Goal: Find contact information: Find contact information

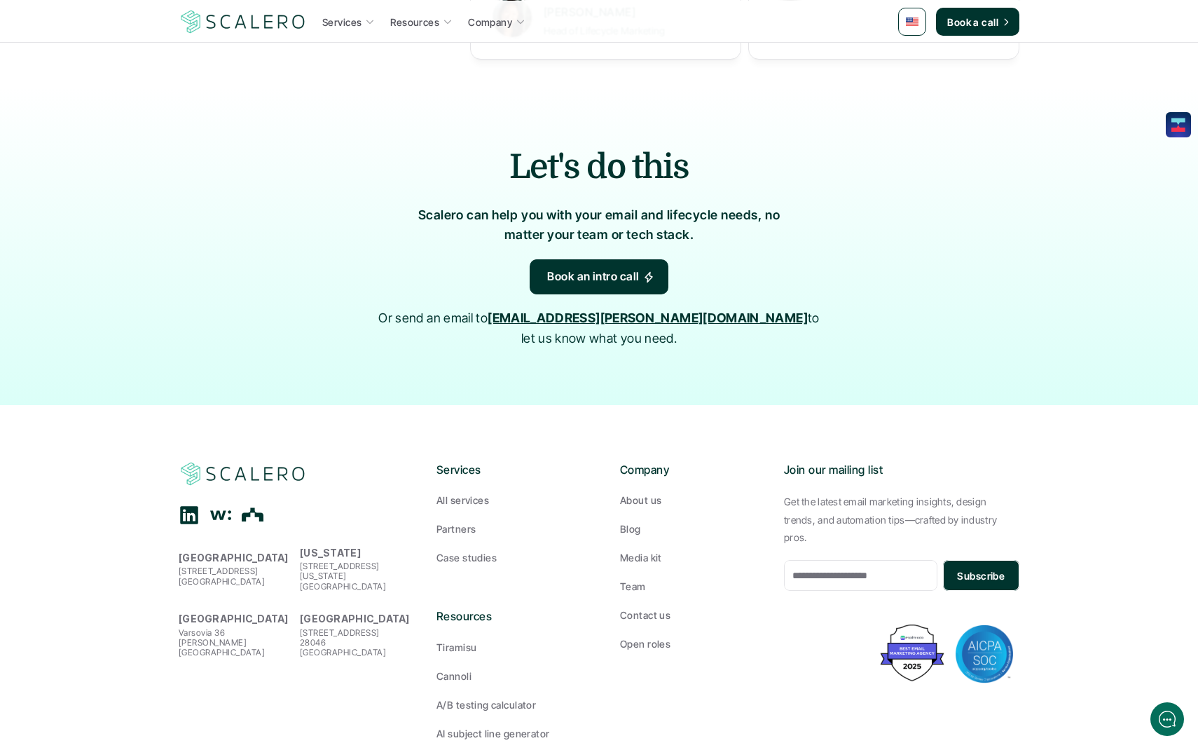
scroll to position [2163, 0]
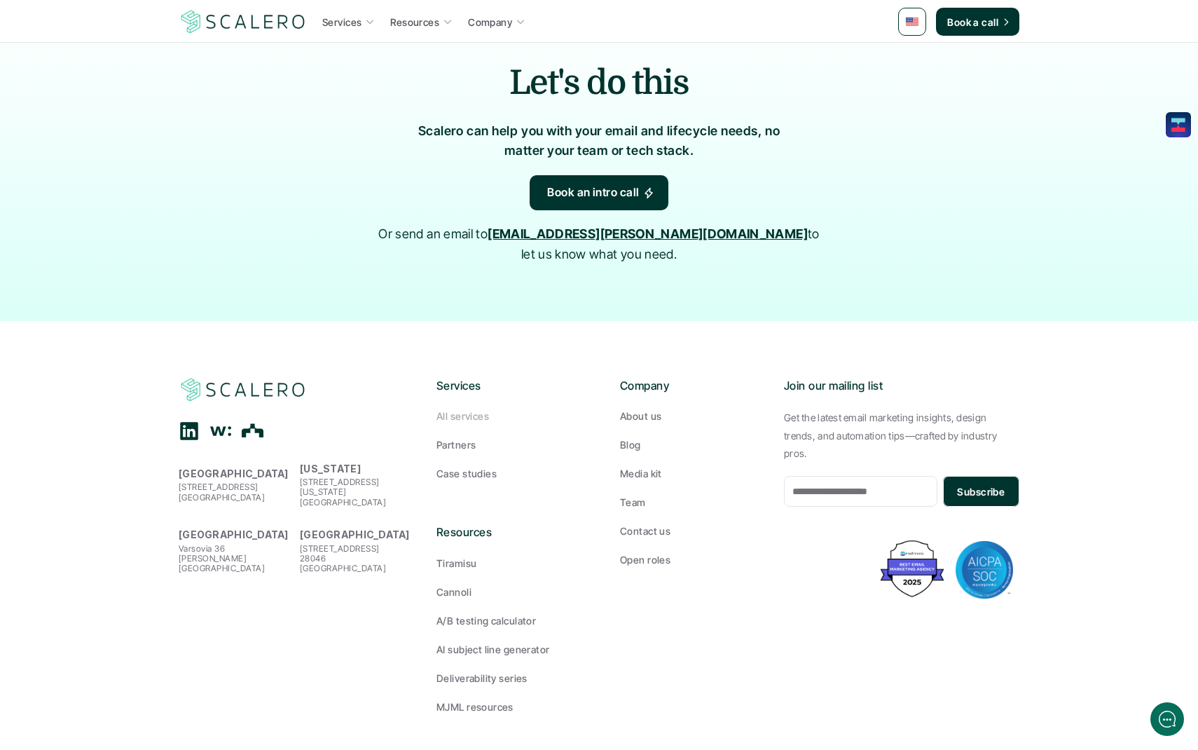
click at [459, 409] on p "All services" at bounding box center [463, 416] width 53 height 15
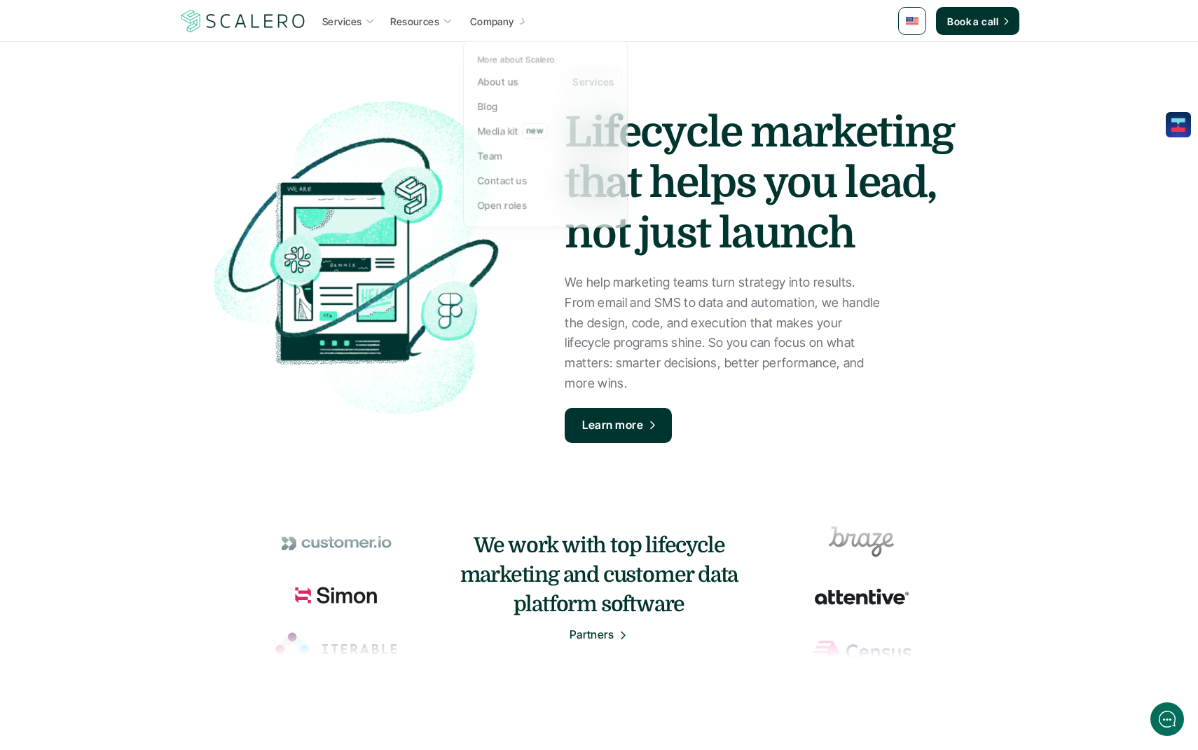
click at [509, 18] on p "Company" at bounding box center [492, 20] width 44 height 15
click at [512, 86] on p "About us" at bounding box center [498, 82] width 41 height 15
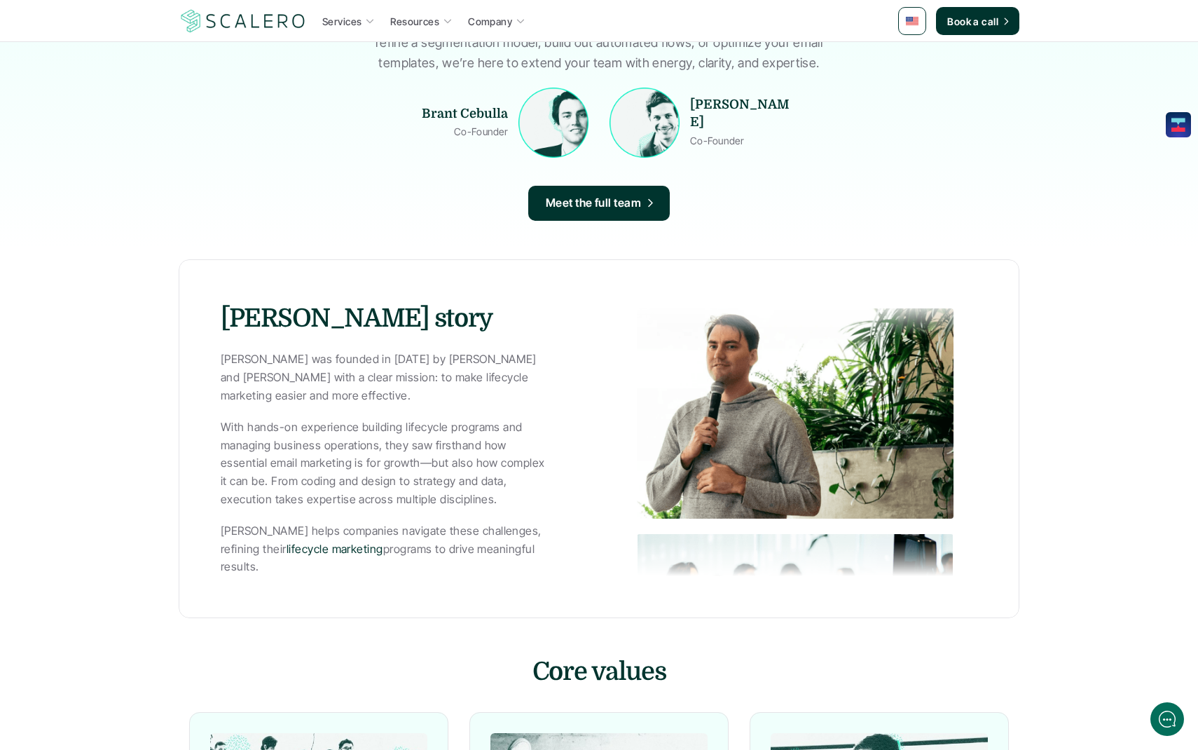
scroll to position [473, 0]
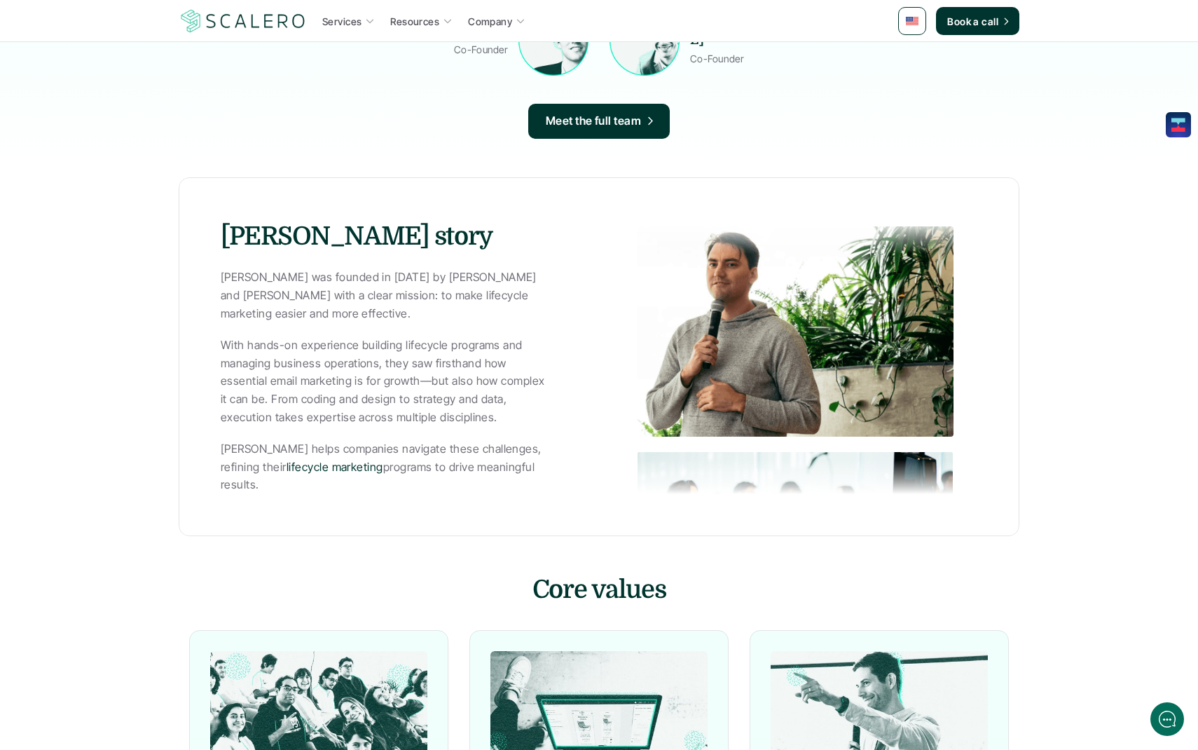
click at [493, 291] on p "[PERSON_NAME] was founded in [DATE] by [PERSON_NAME] and [PERSON_NAME] with a c…" at bounding box center [384, 295] width 326 height 54
click at [491, 329] on div "[PERSON_NAME] was founded in [DATE] by [PERSON_NAME] and [PERSON_NAME] with a c…" at bounding box center [384, 381] width 326 height 226
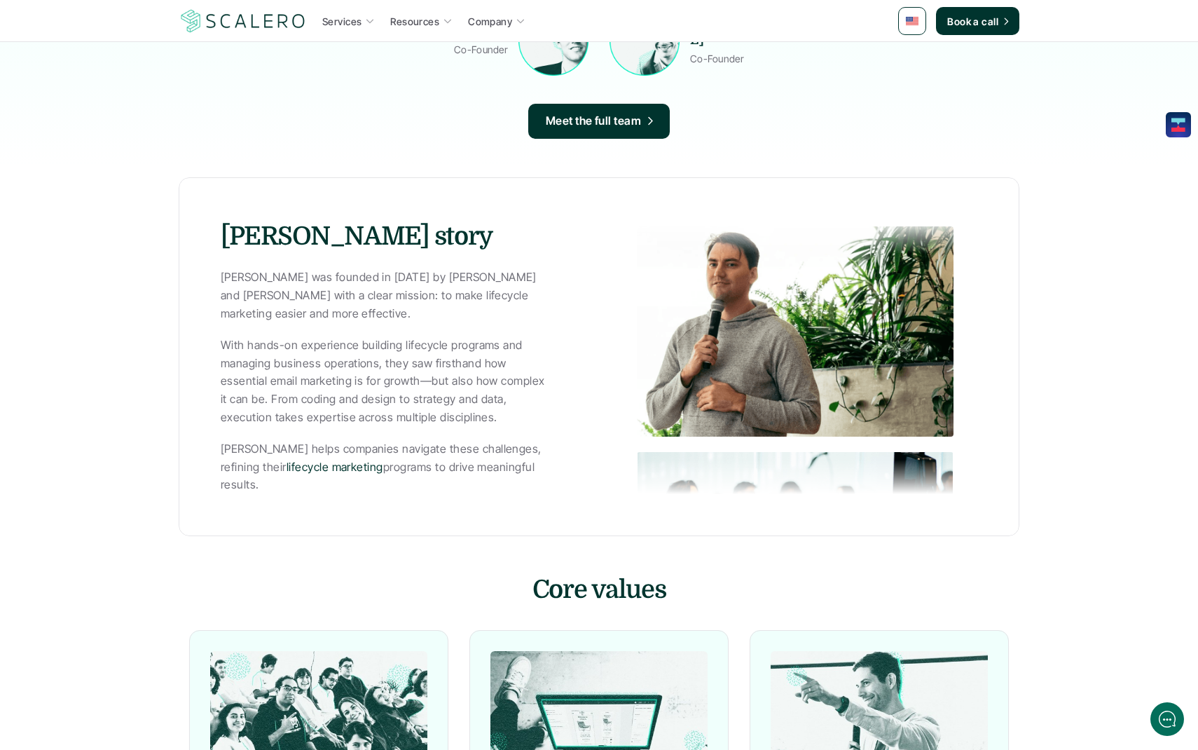
click at [490, 355] on p "With hands-on experience building lifecycle programs and managing business oper…" at bounding box center [384, 381] width 326 height 90
click at [491, 383] on p "With hands-on experience building lifecycle programs and managing business oper…" at bounding box center [384, 381] width 326 height 90
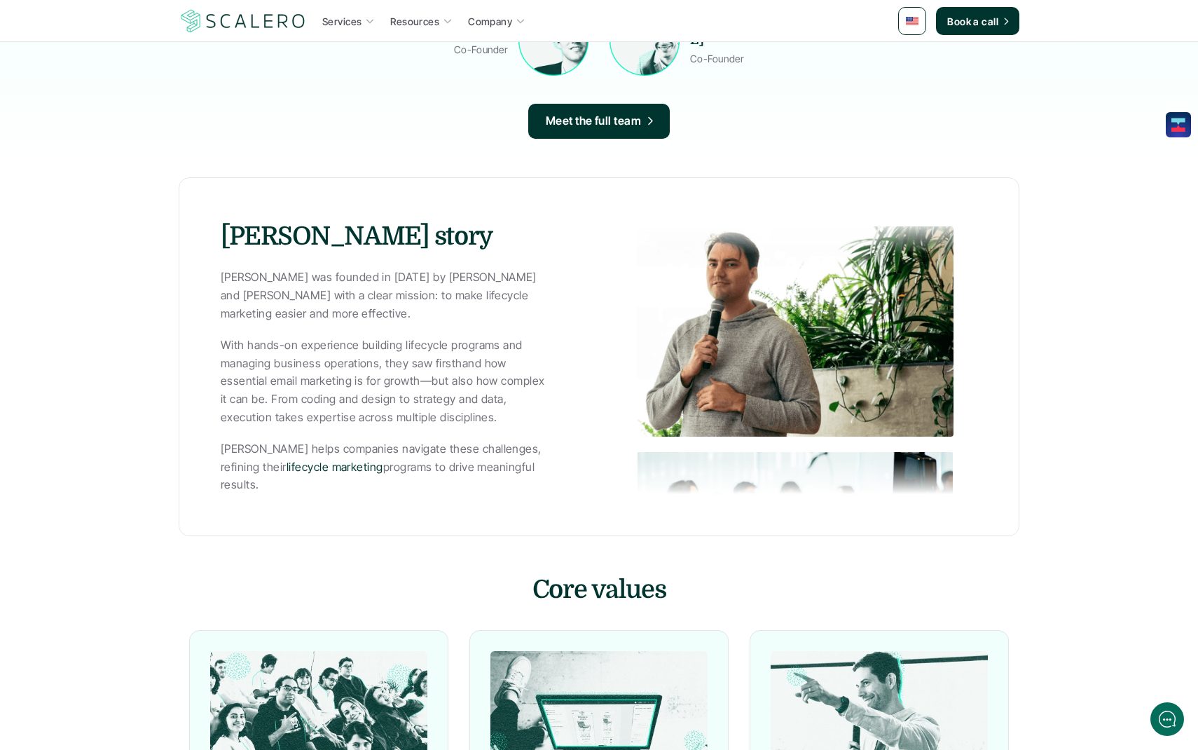
click at [491, 383] on p "With hands-on experience building lifecycle programs and managing business oper…" at bounding box center [384, 381] width 326 height 90
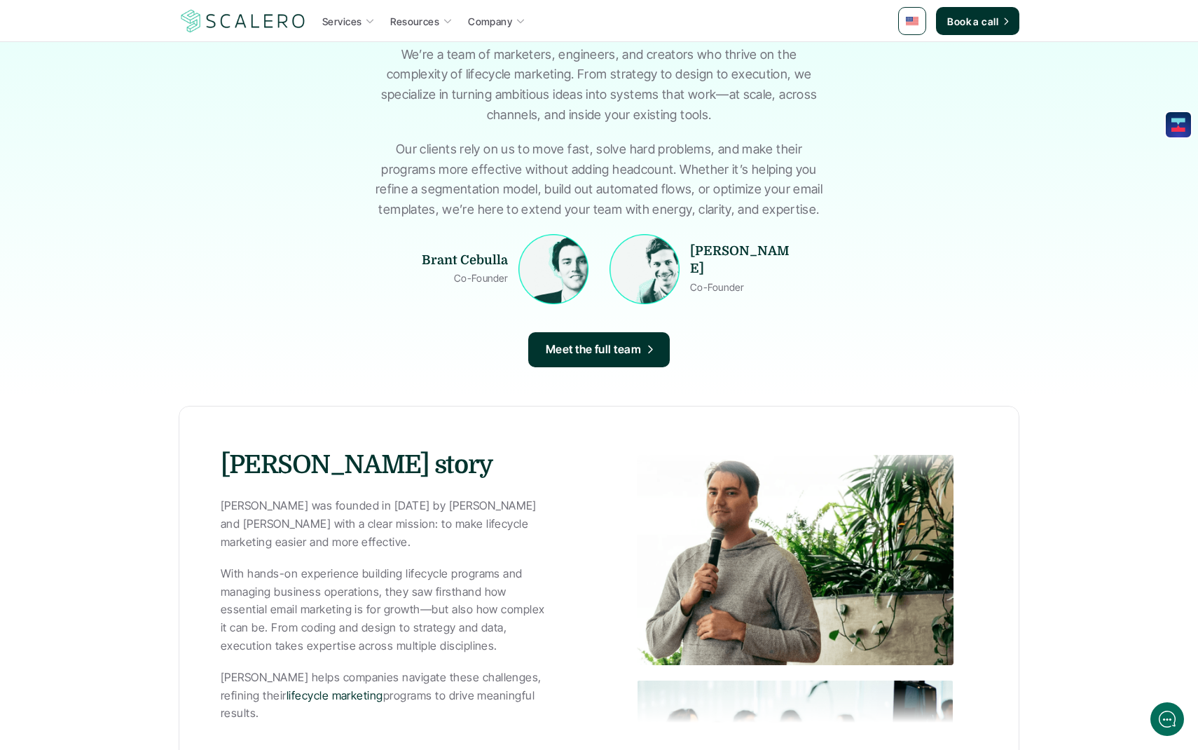
scroll to position [0, 0]
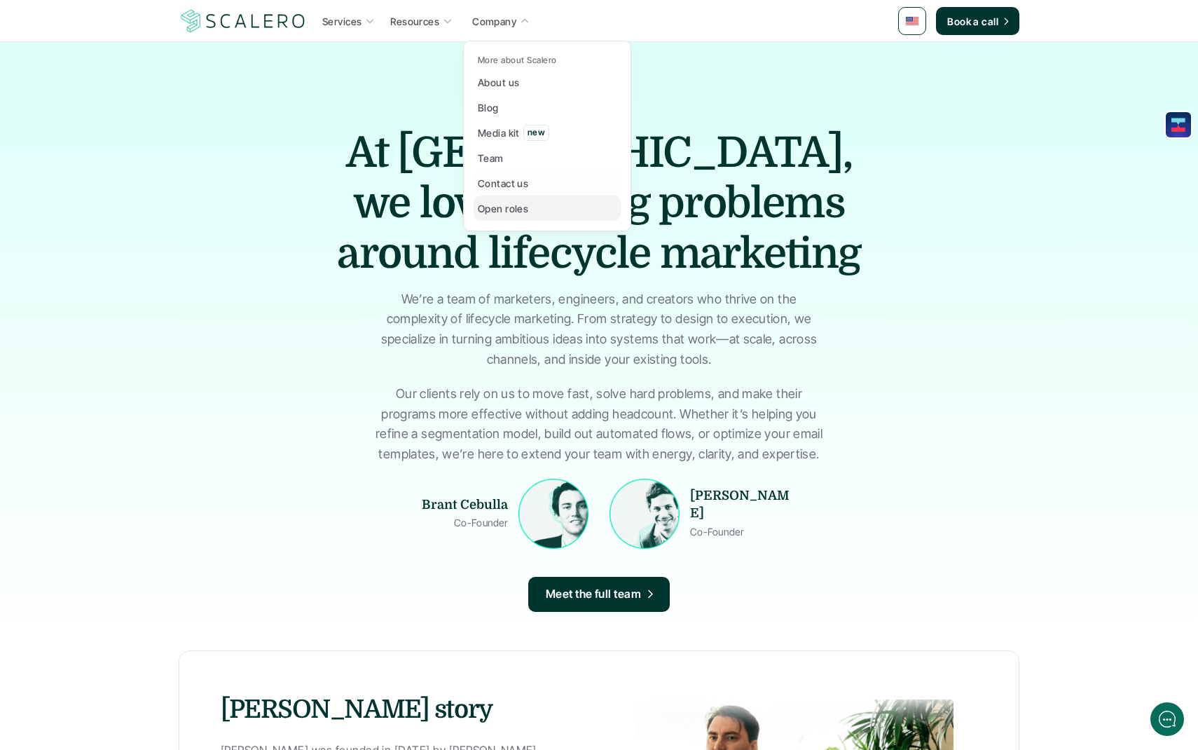
click at [523, 213] on p "Open roles" at bounding box center [503, 208] width 50 height 15
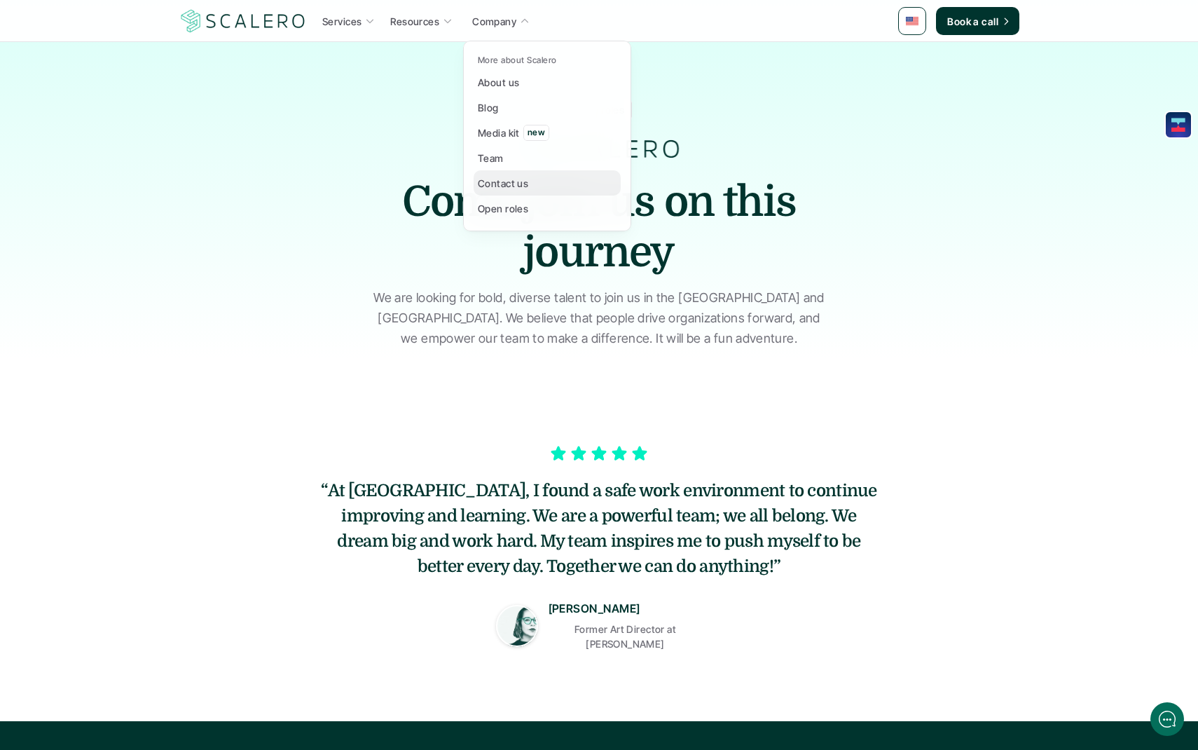
click at [497, 182] on p "Contact us" at bounding box center [503, 183] width 50 height 15
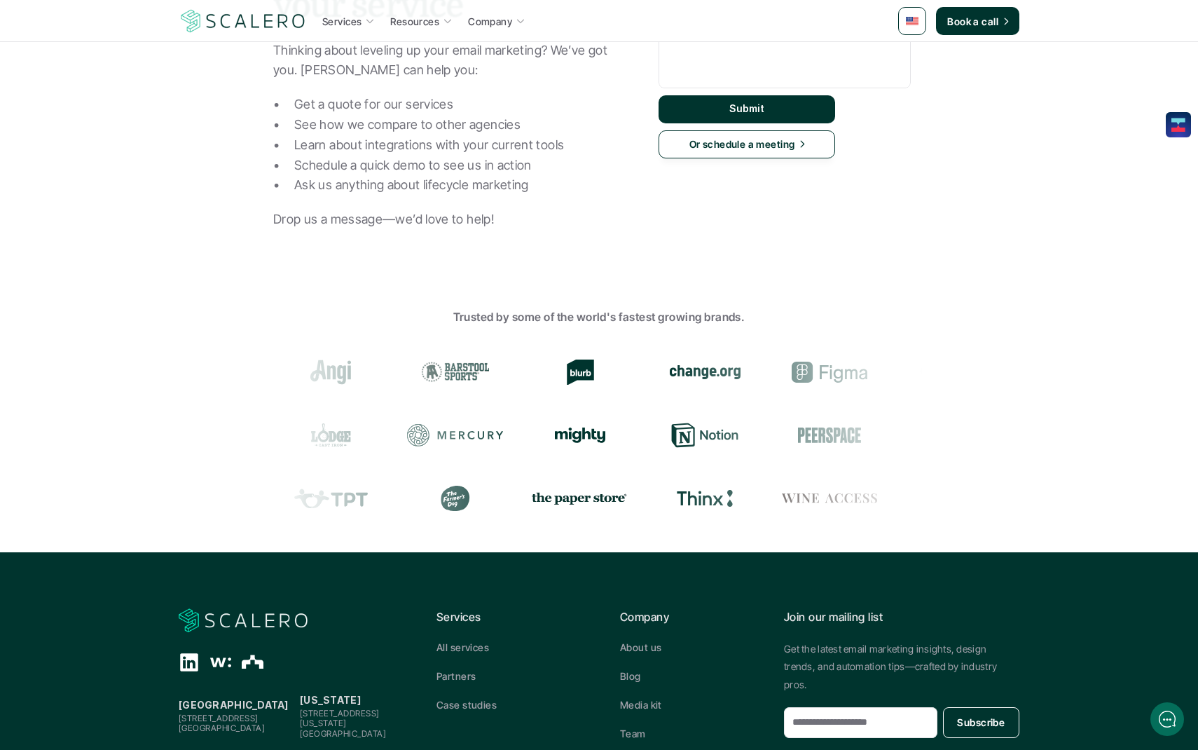
scroll to position [246, 0]
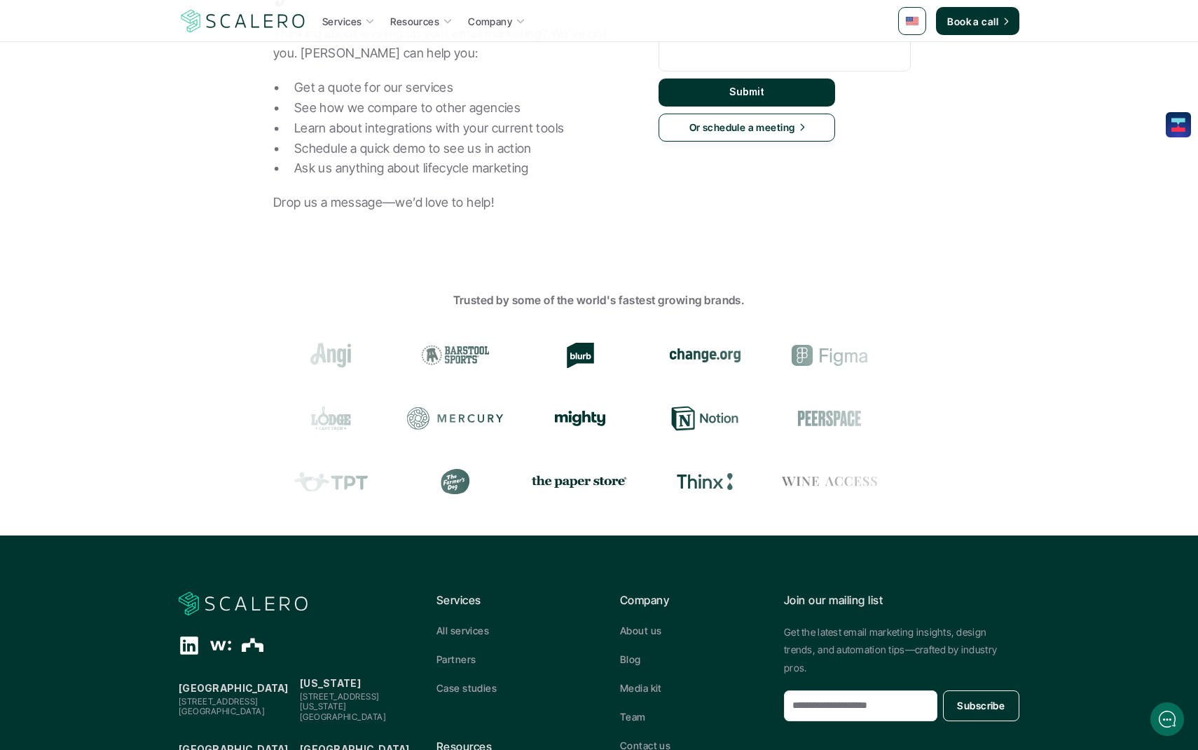
click at [672, 416] on use "Notion" at bounding box center [705, 418] width 67 height 24
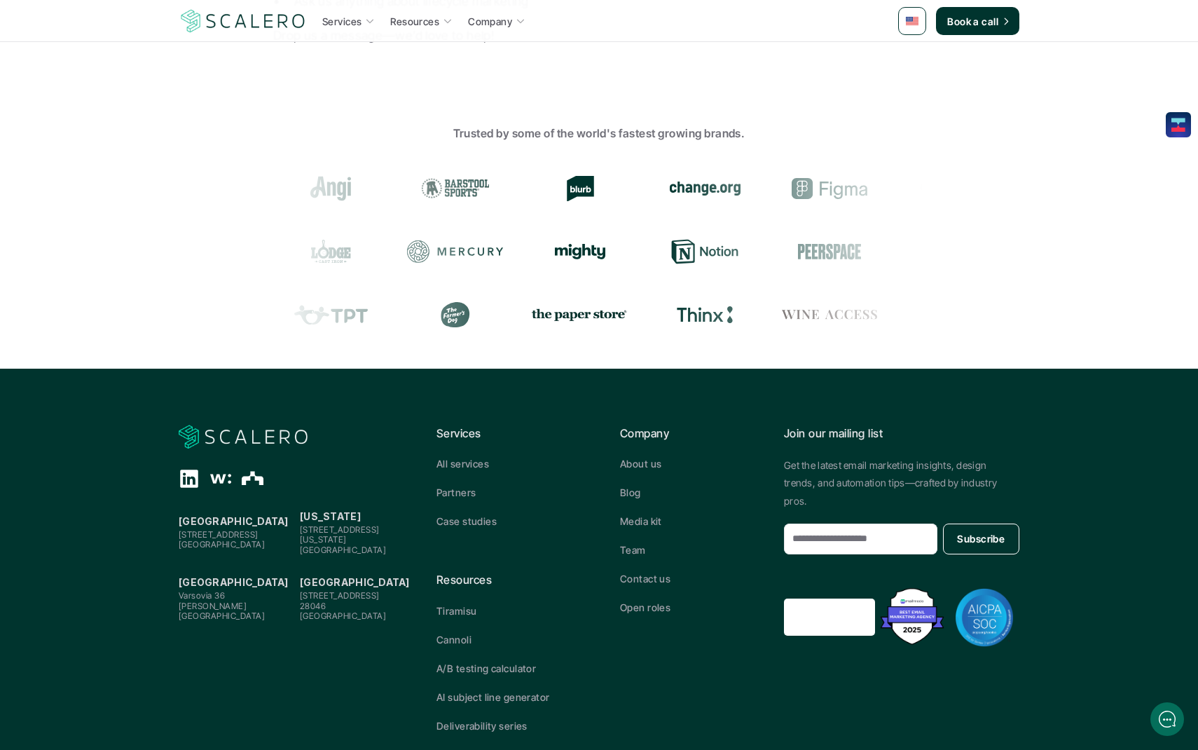
scroll to position [481, 0]
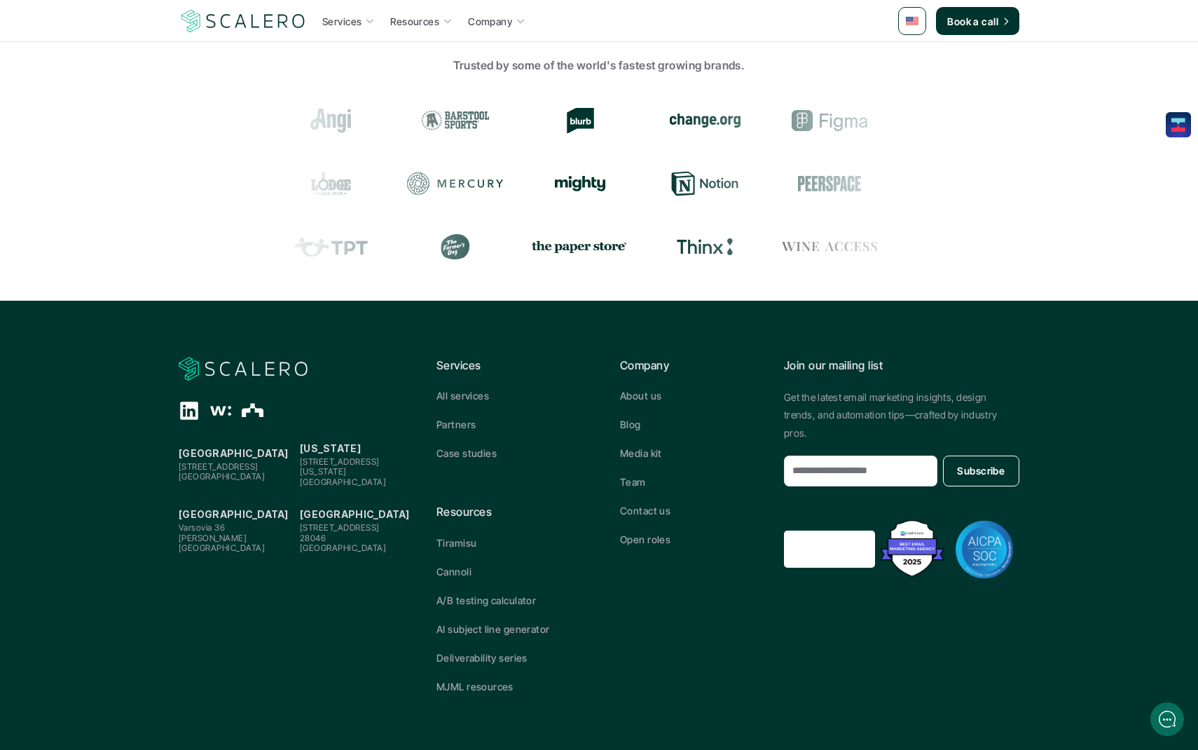
click at [249, 413] on icon "The Org" at bounding box center [253, 410] width 22 height 22
